Goal: Task Accomplishment & Management: Use online tool/utility

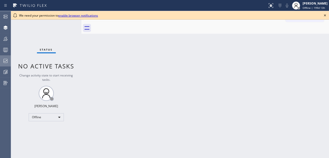
click at [6, 61] on icon at bounding box center [6, 61] width 6 height 6
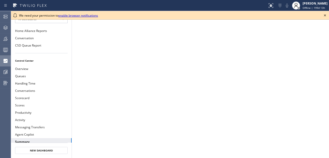
click at [325, 16] on icon at bounding box center [325, 15] width 2 height 2
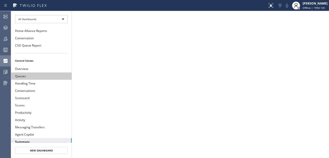
click at [25, 74] on button "Queues" at bounding box center [41, 75] width 61 height 7
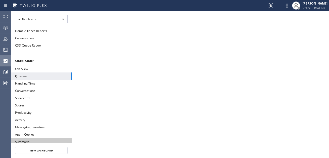
click at [41, 138] on button "Summary" at bounding box center [41, 141] width 61 height 7
